Goal: Navigation & Orientation: Find specific page/section

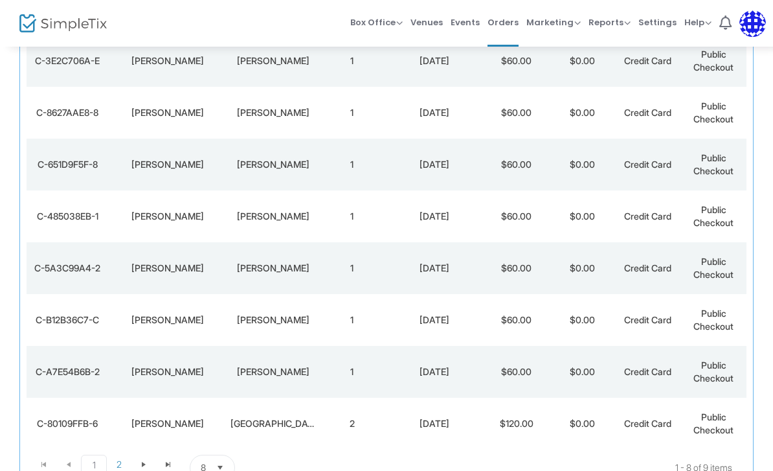
scroll to position [199, 0]
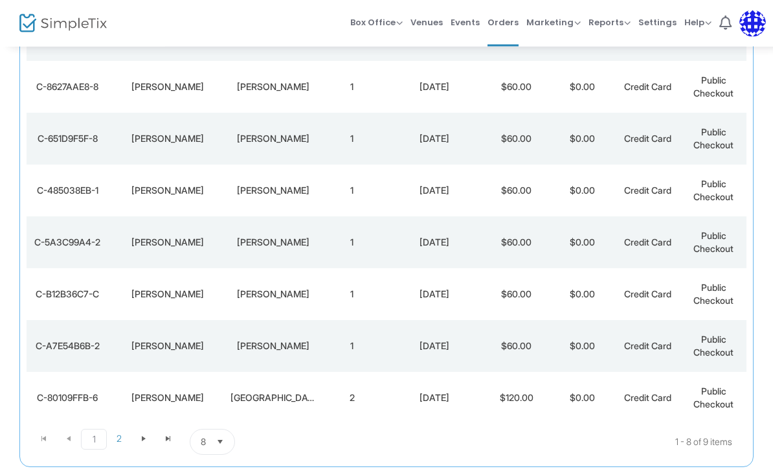
click at [213, 448] on span "Select" at bounding box center [220, 442] width 21 height 21
click at [212, 396] on li "50" at bounding box center [212, 389] width 45 height 26
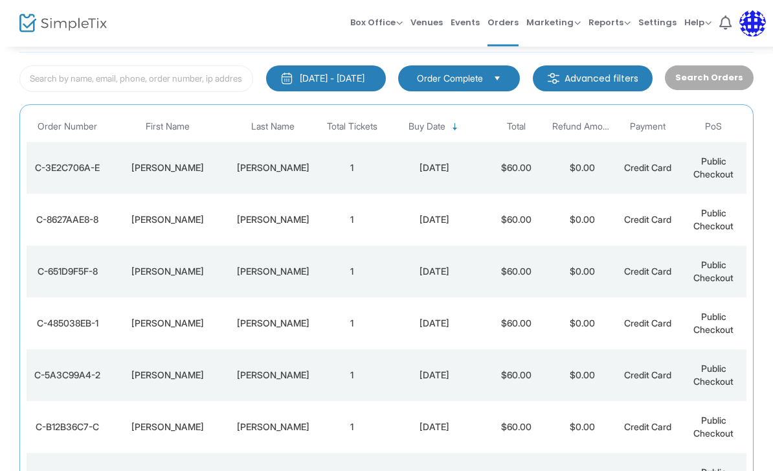
scroll to position [0, 0]
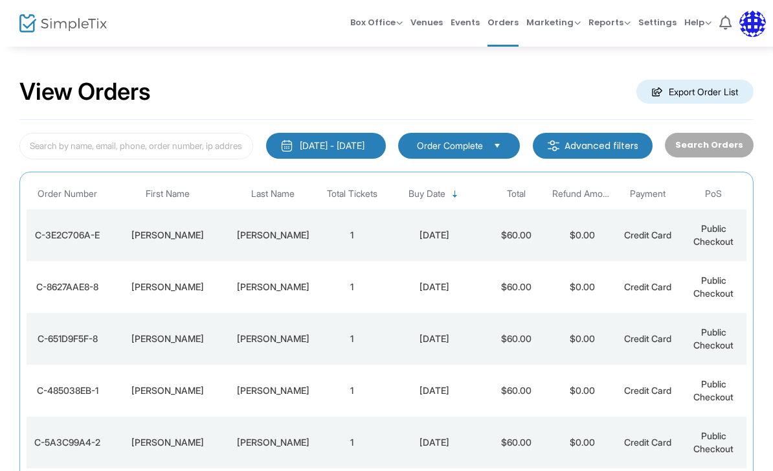
click at [507, 16] on span "Orders" at bounding box center [503, 22] width 31 height 33
click at [474, 21] on span "Events" at bounding box center [465, 22] width 29 height 33
